Goal: Check status

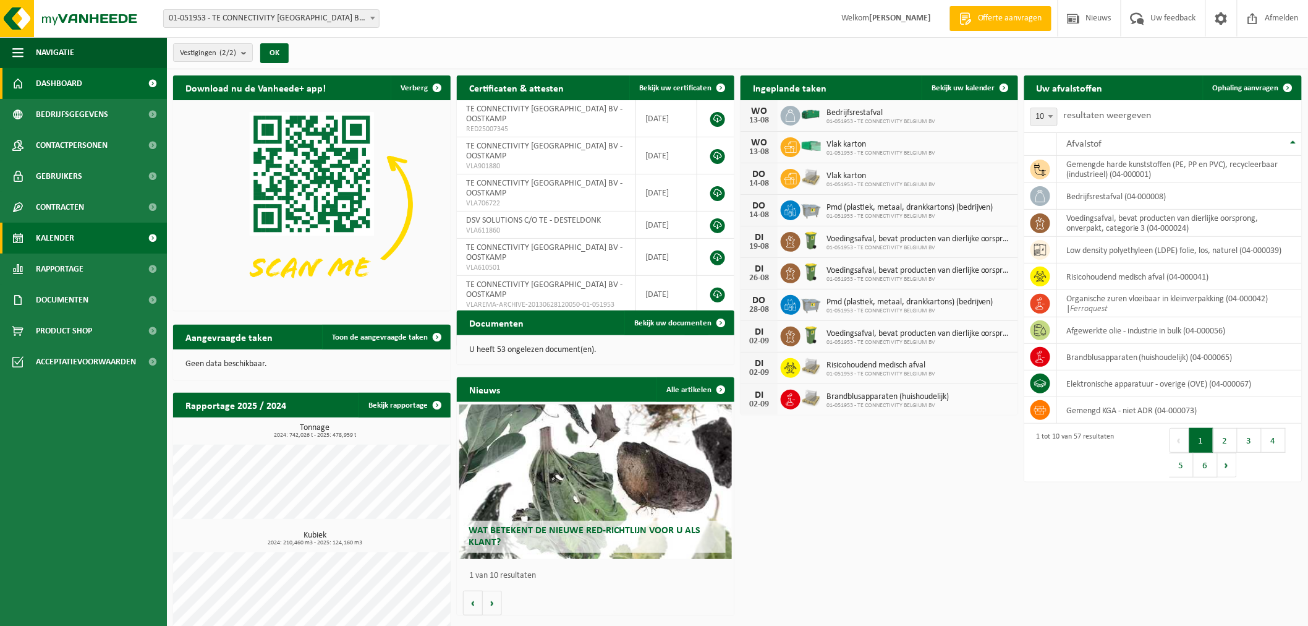
click at [77, 236] on link "Kalender" at bounding box center [83, 238] width 167 height 31
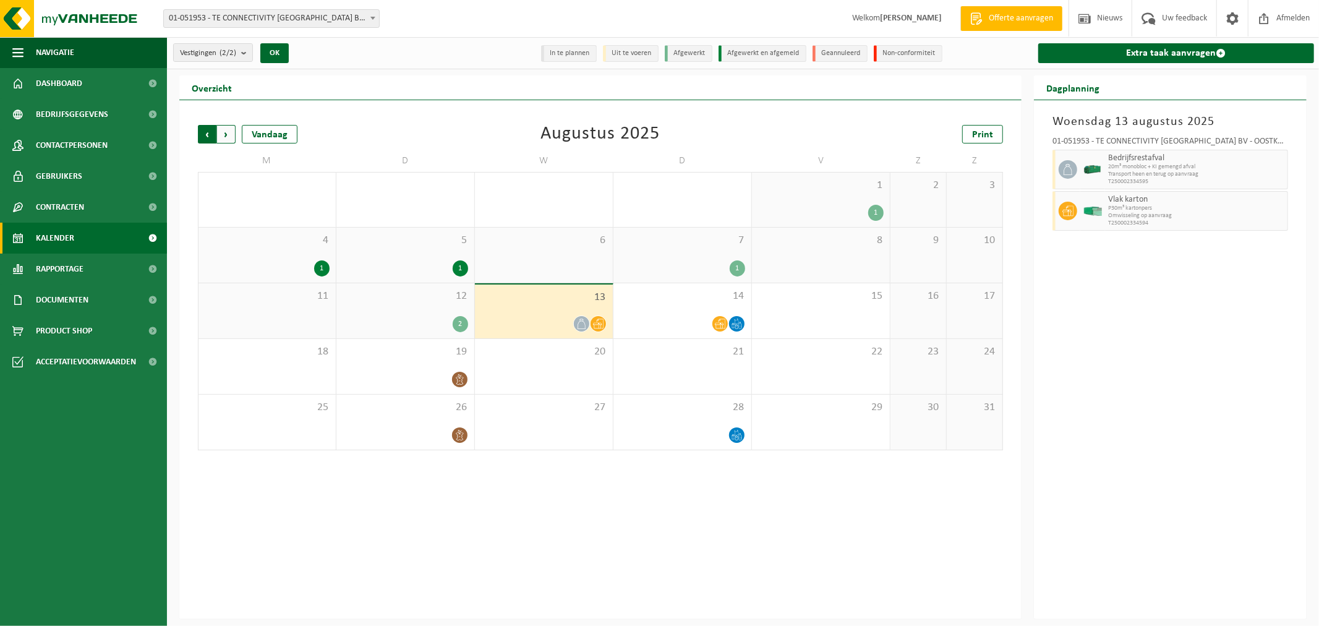
click at [229, 135] on span "Volgende" at bounding box center [226, 134] width 19 height 19
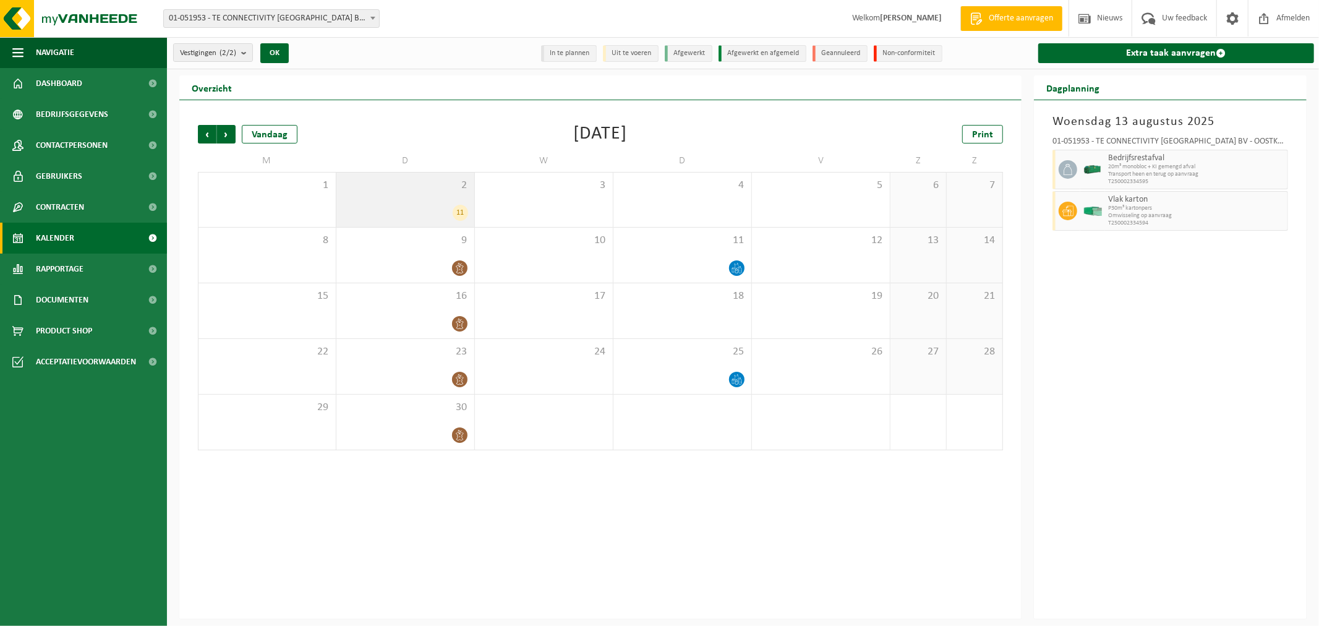
click at [417, 199] on div "2 11" at bounding box center [405, 200] width 138 height 54
